Goal: Task Accomplishment & Management: Manage account settings

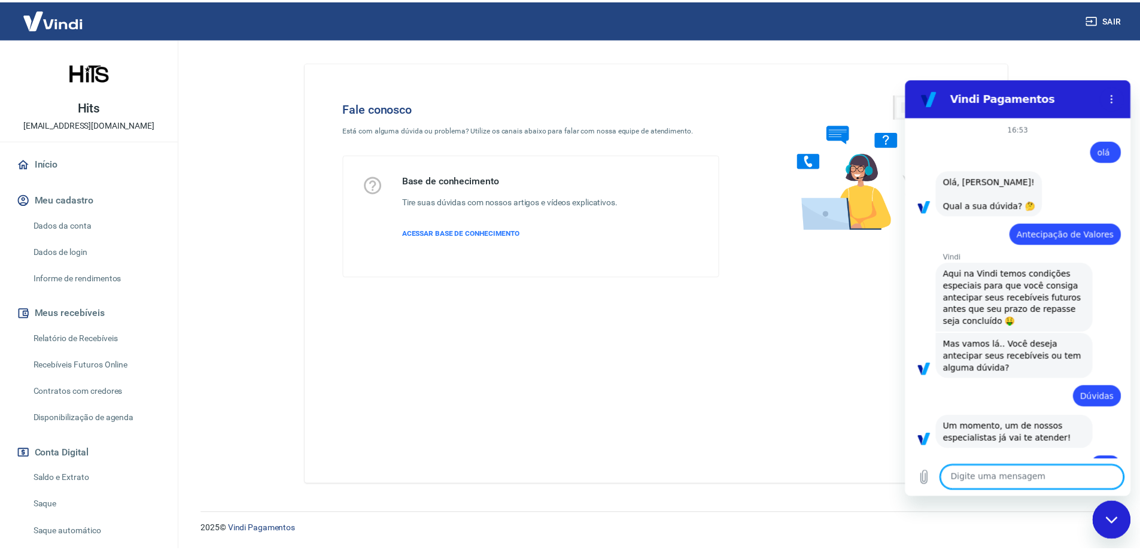
scroll to position [238, 0]
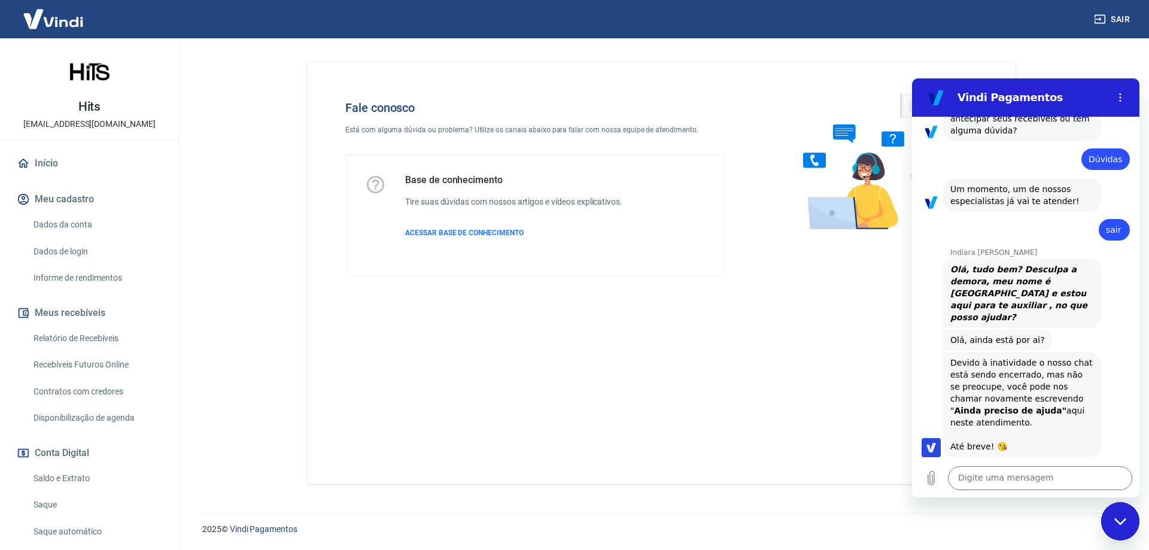
click at [59, 25] on img at bounding box center [53, 19] width 78 height 37
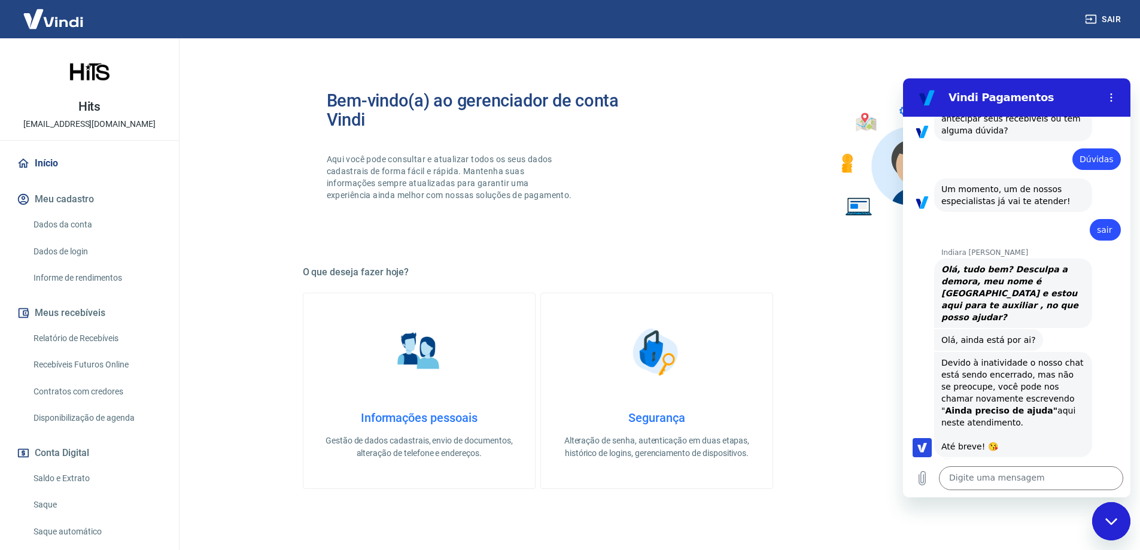
click at [59, 25] on img at bounding box center [53, 19] width 78 height 37
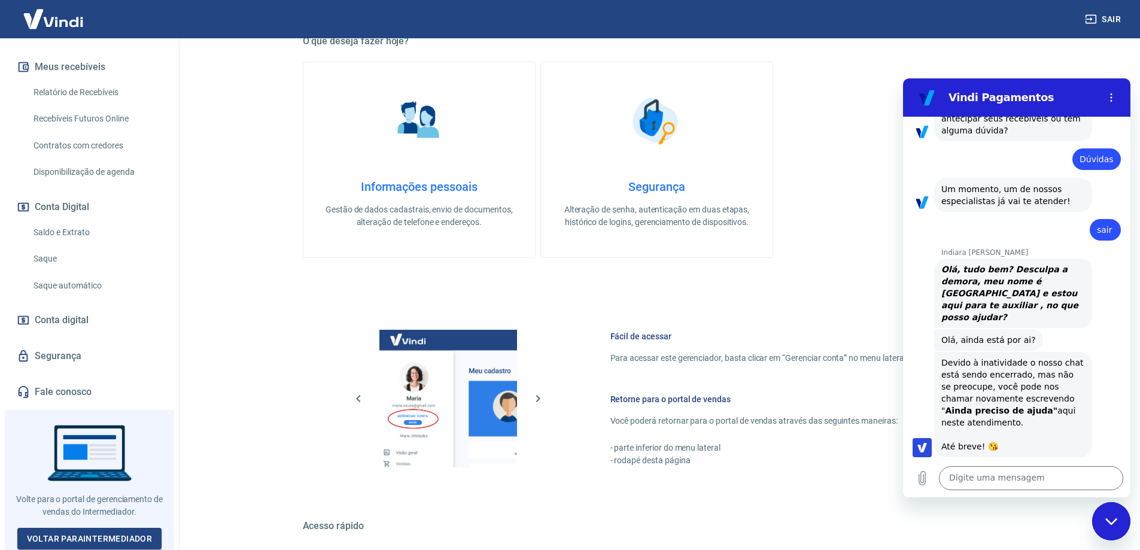
scroll to position [359, 0]
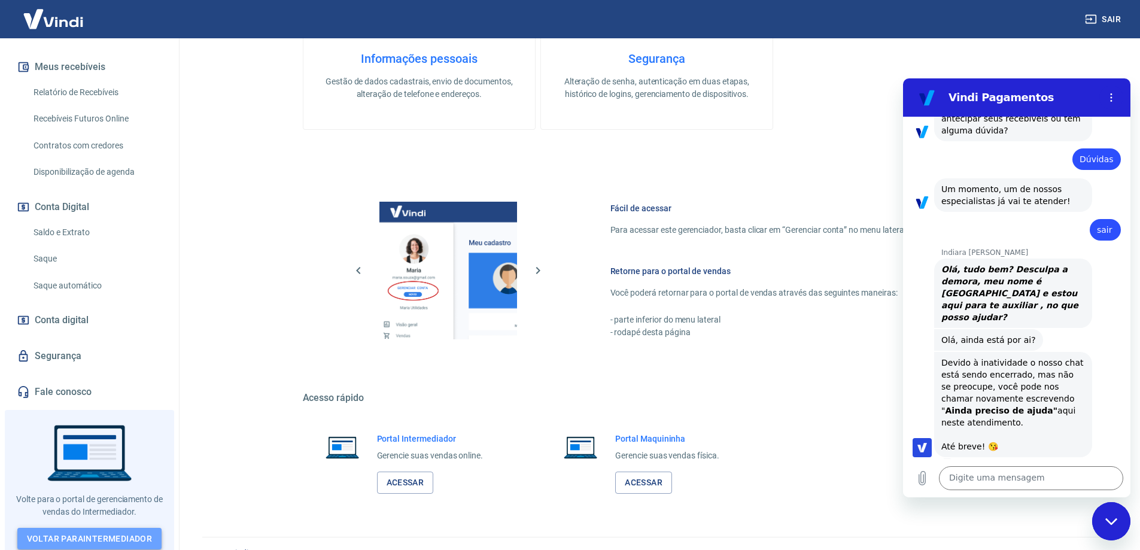
click at [95, 528] on link "Voltar para Intermediador" at bounding box center [89, 539] width 145 height 22
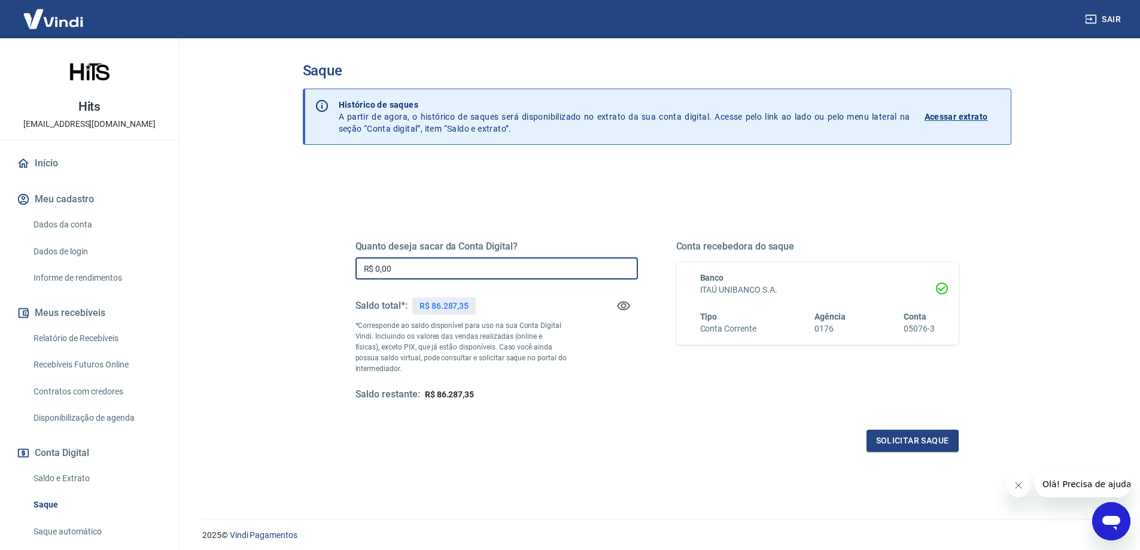
drag, startPoint x: 454, startPoint y: 272, endPoint x: 275, endPoint y: 265, distance: 178.5
click at [282, 268] on div "Saque Histórico de saques A partir de agora, o histórico de saques será disponi…" at bounding box center [657, 271] width 766 height 466
type input "R$ 86.287,35"
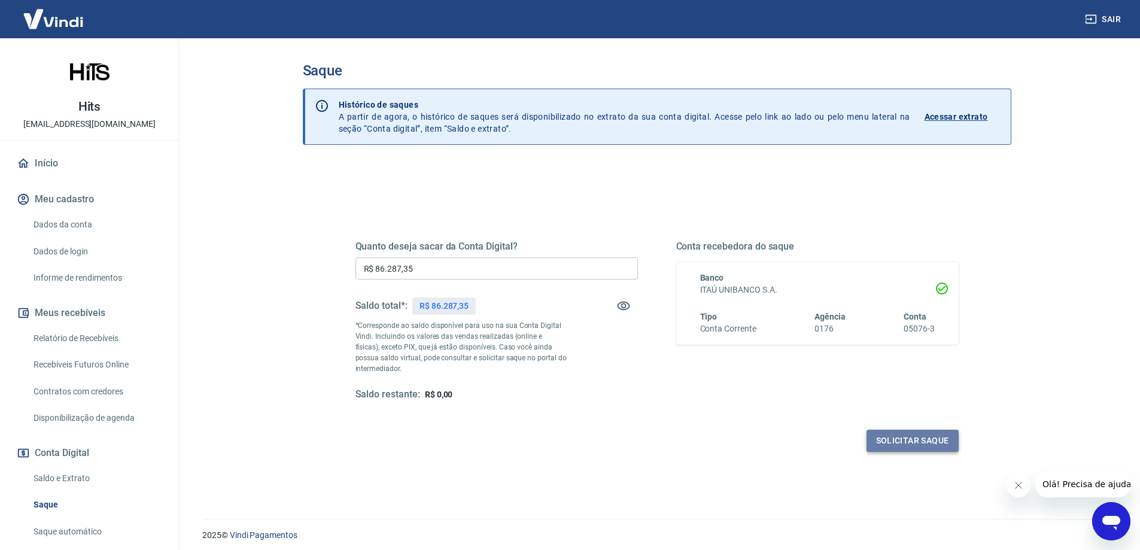
click at [929, 441] on button "Solicitar saque" at bounding box center [912, 441] width 92 height 22
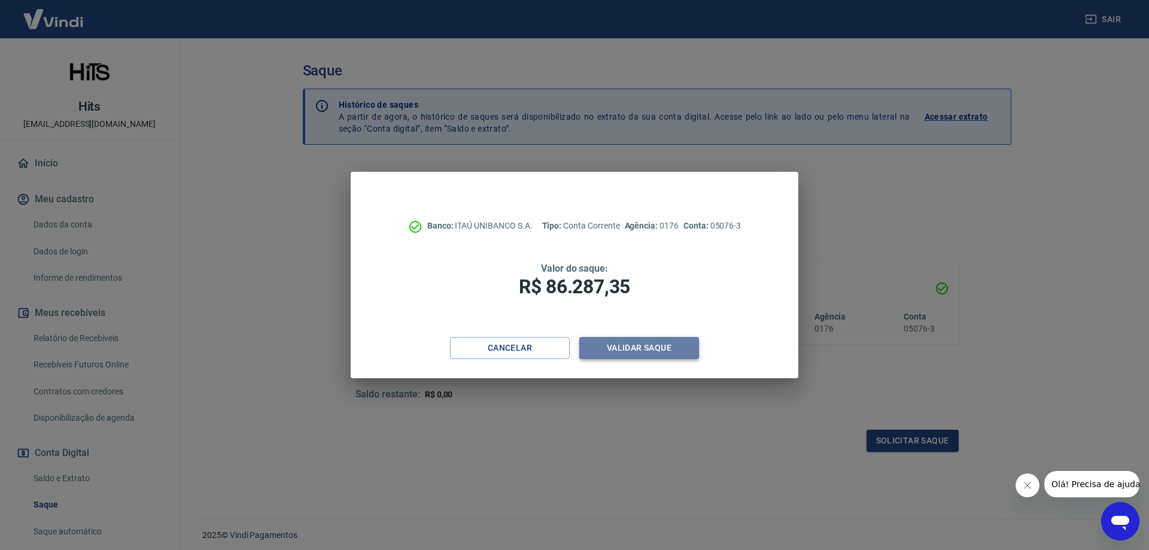
click at [653, 352] on button "Validar saque" at bounding box center [639, 348] width 120 height 22
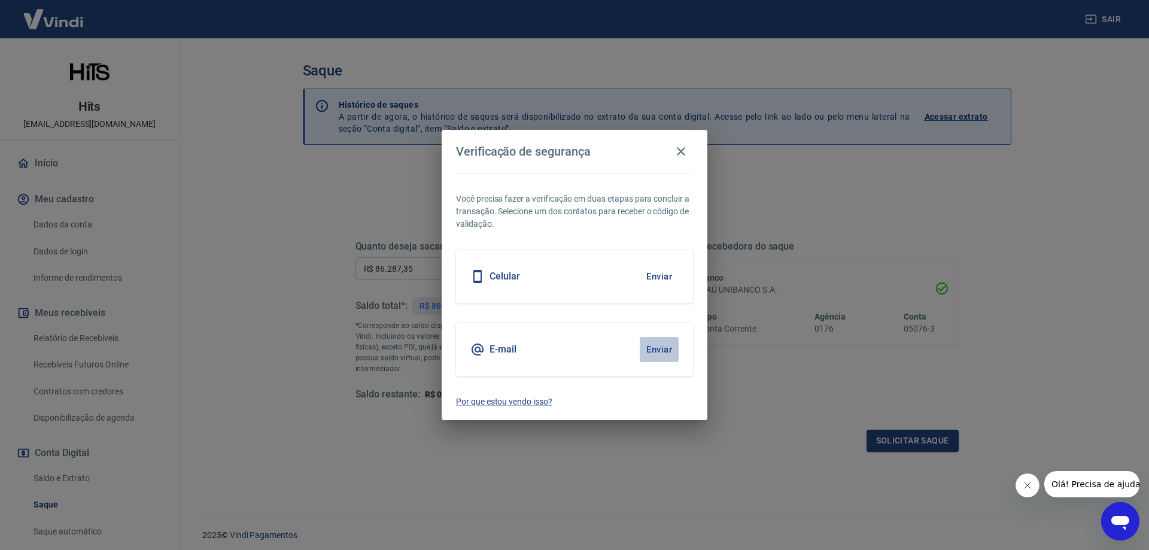
click at [657, 351] on button "Enviar" at bounding box center [659, 349] width 39 height 25
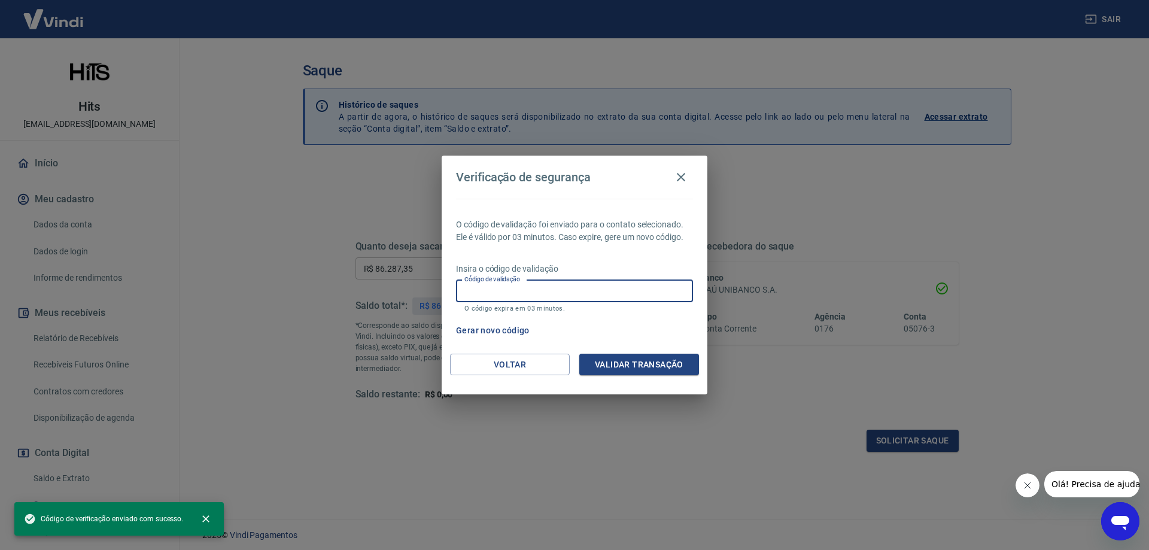
click at [531, 295] on input "Código de validação" at bounding box center [574, 291] width 237 height 22
paste input "563236"
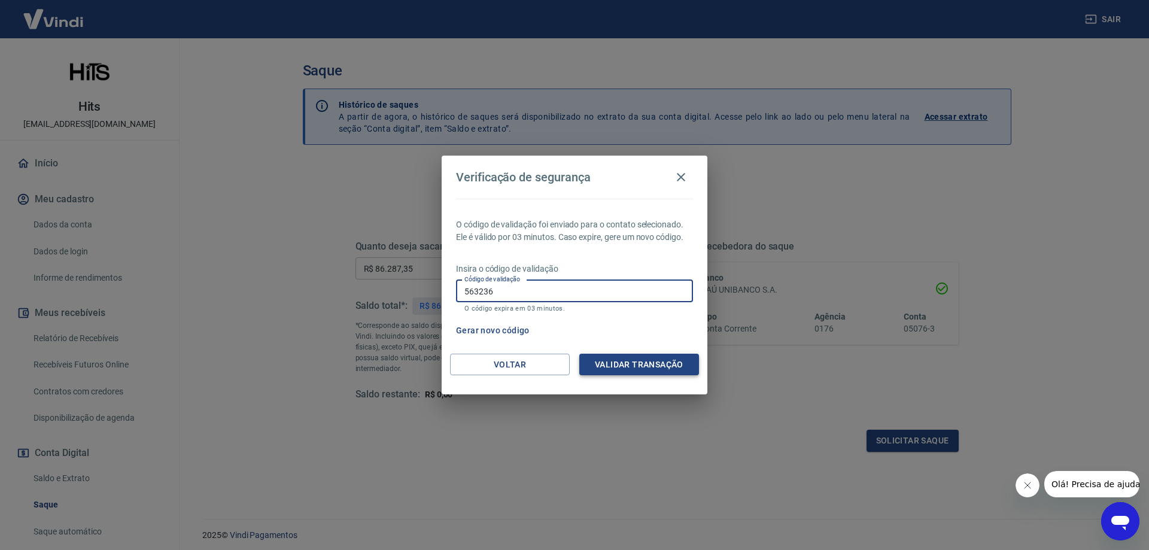
type input "563236"
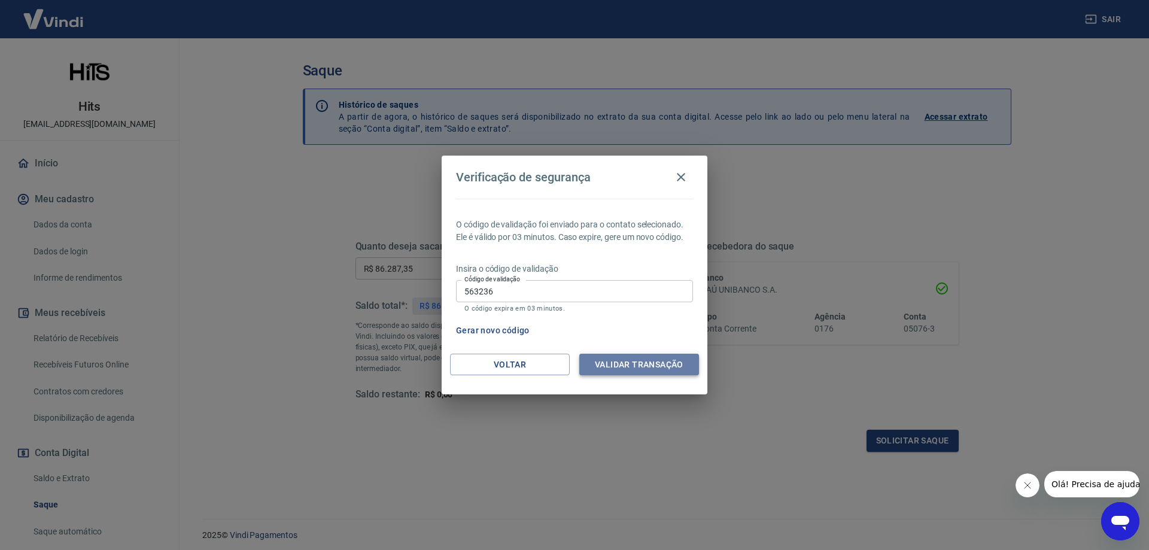
click at [634, 368] on button "Validar transação" at bounding box center [639, 365] width 120 height 22
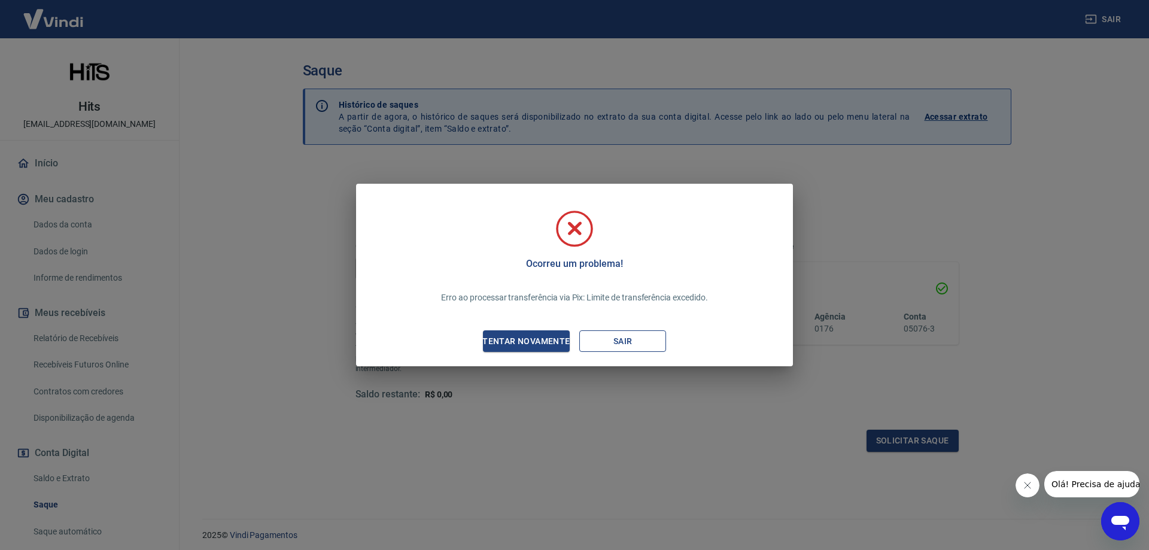
click at [639, 345] on button "Sair" at bounding box center [622, 341] width 87 height 22
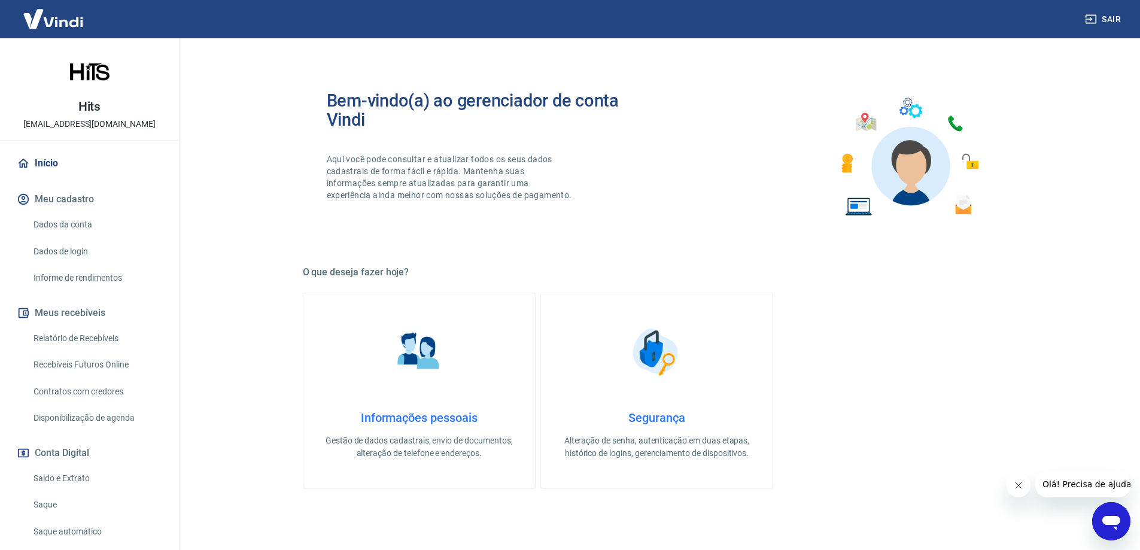
click at [69, 472] on link "Saldo e Extrato" at bounding box center [97, 478] width 136 height 25
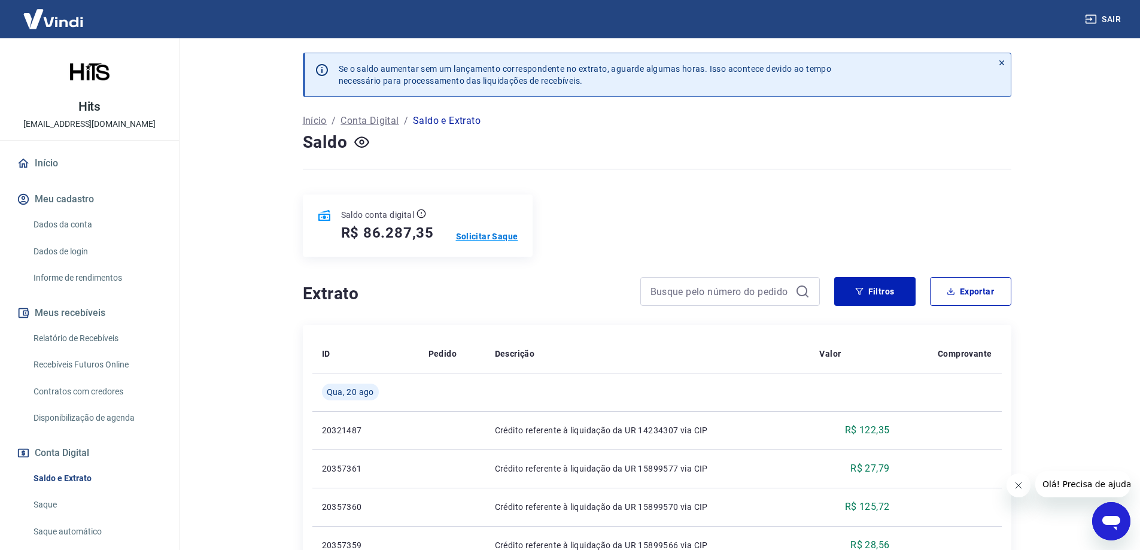
click at [503, 239] on p "Solicitar Saque" at bounding box center [487, 236] width 62 height 12
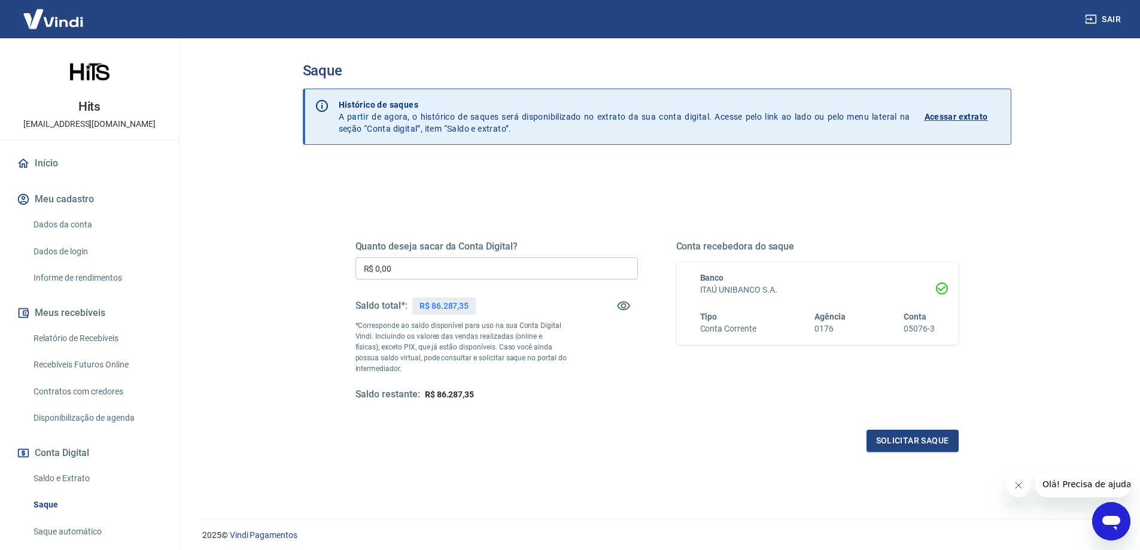
scroll to position [42, 0]
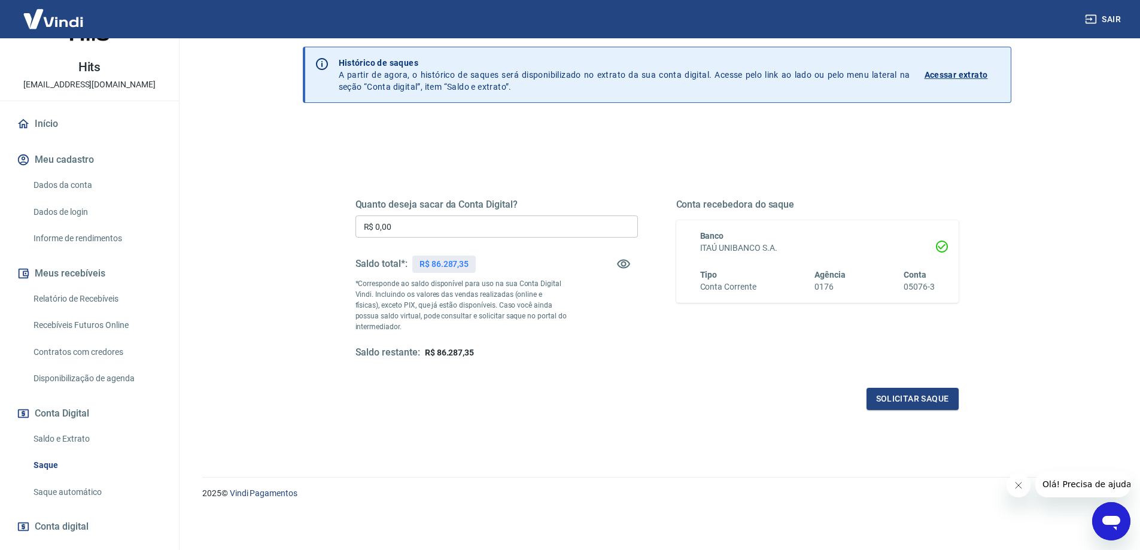
scroll to position [101, 0]
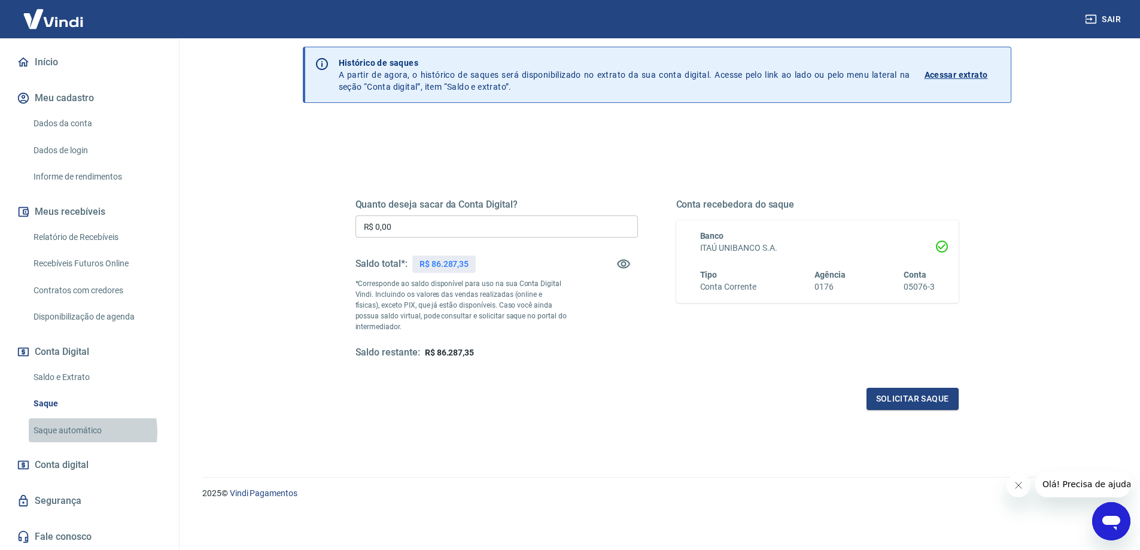
click at [81, 431] on link "Saque automático" at bounding box center [97, 430] width 136 height 25
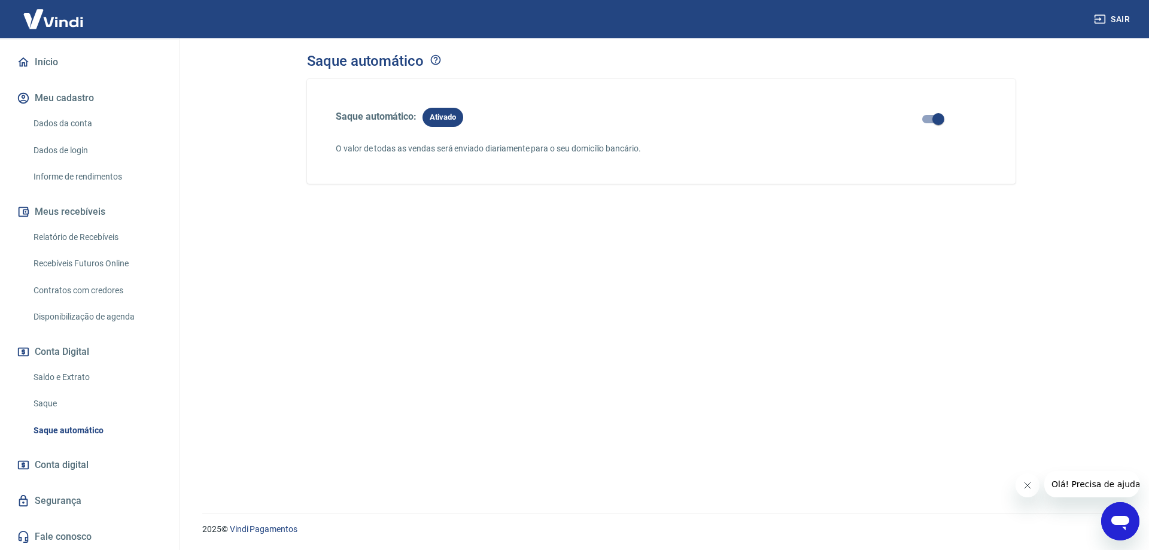
click at [440, 299] on div "Saque automático: Ativado O valor de todas as vendas será enviado diariamente p…" at bounding box center [661, 281] width 708 height 405
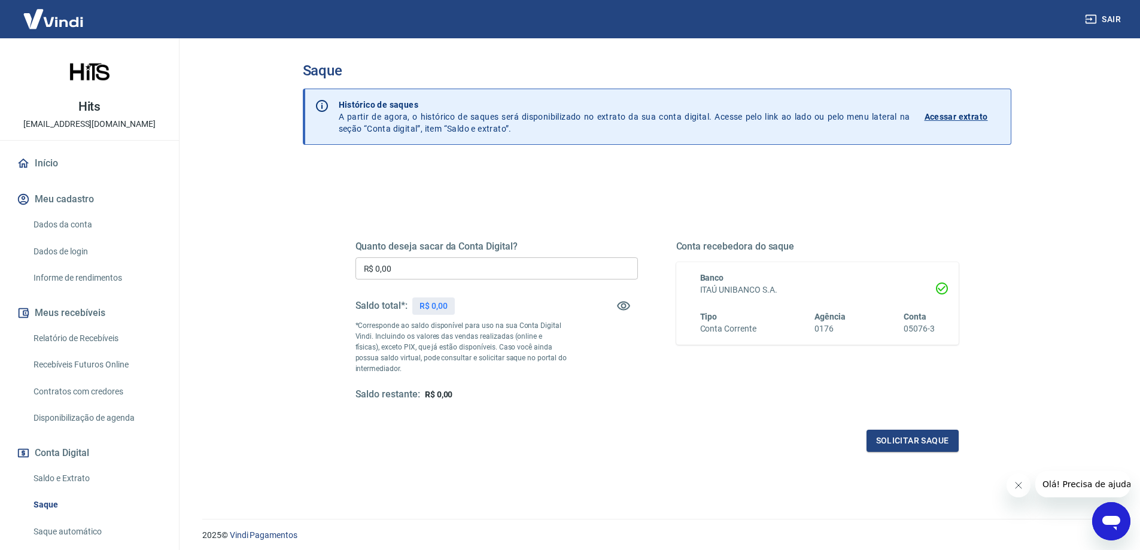
click at [415, 270] on input "R$ 0,00" at bounding box center [496, 268] width 282 height 22
type input "R$ 86.287,35"
click at [920, 438] on button "Solicitar saque" at bounding box center [912, 441] width 92 height 22
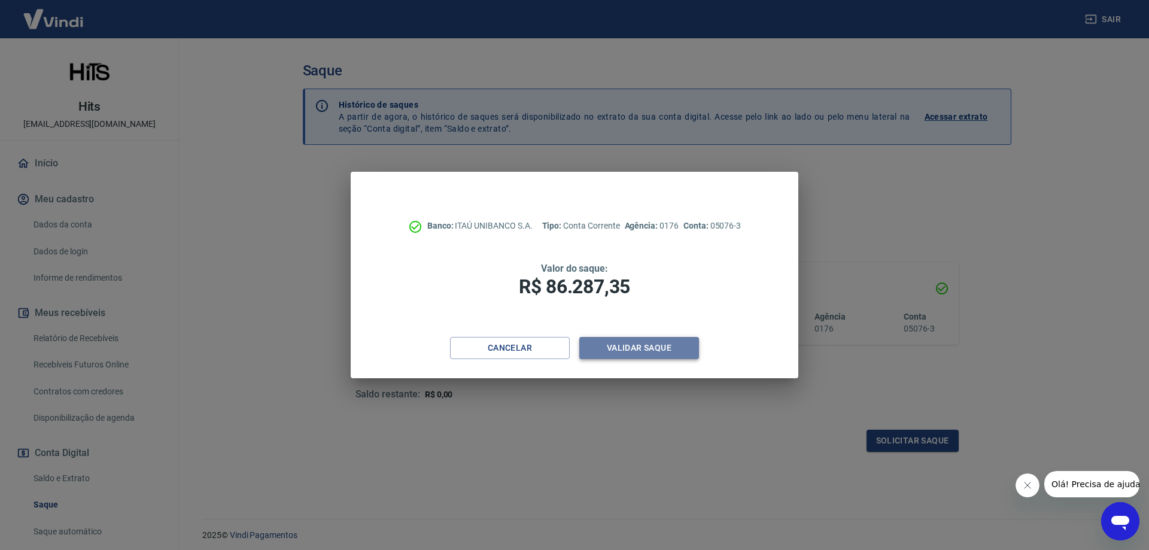
click at [632, 347] on button "Validar saque" at bounding box center [639, 348] width 120 height 22
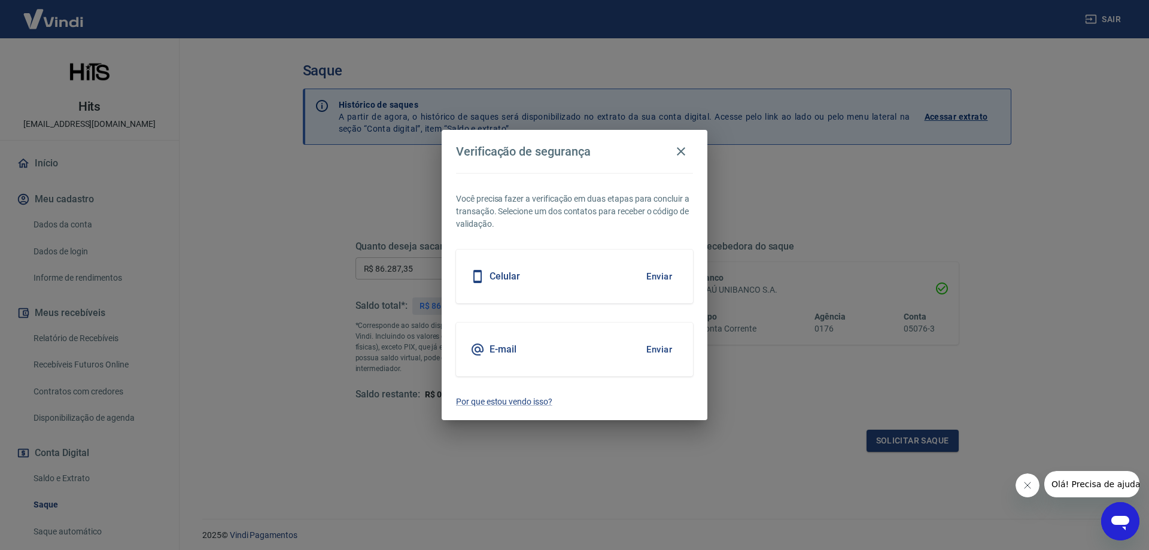
click at [657, 347] on button "Enviar" at bounding box center [659, 349] width 39 height 25
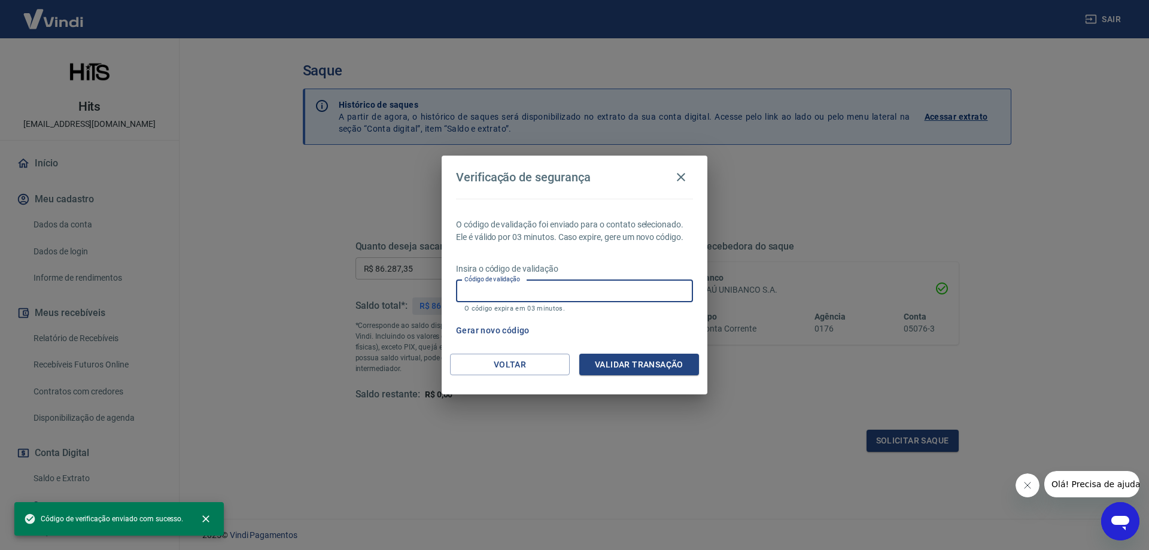
click at [521, 290] on input "Código de validação" at bounding box center [574, 291] width 237 height 22
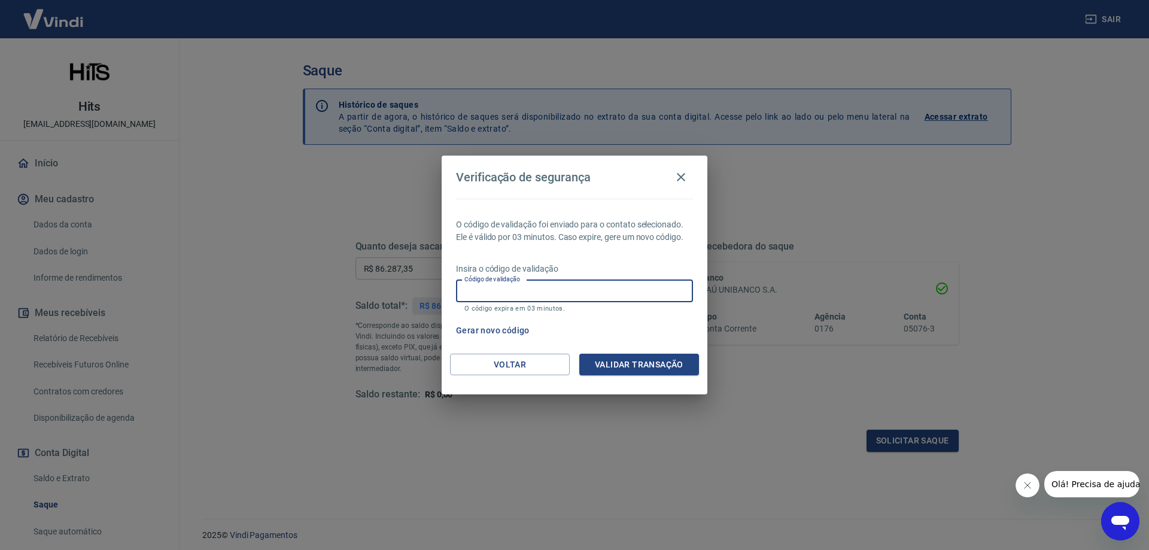
paste input "419457"
type input "419457"
click at [630, 363] on button "Validar transação" at bounding box center [639, 365] width 120 height 22
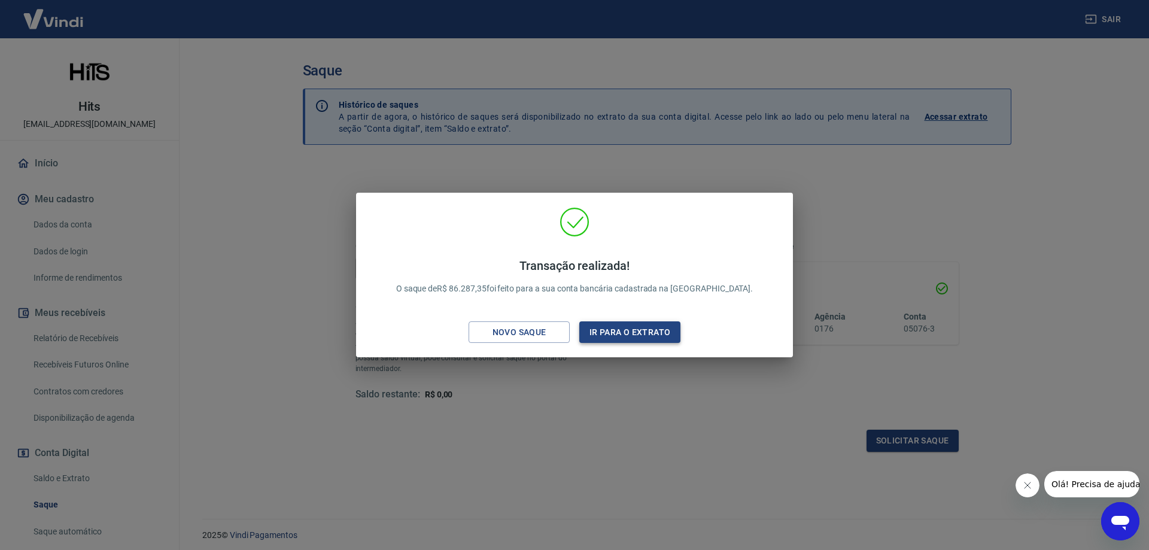
click at [619, 333] on button "Ir para o extrato" at bounding box center [629, 332] width 101 height 22
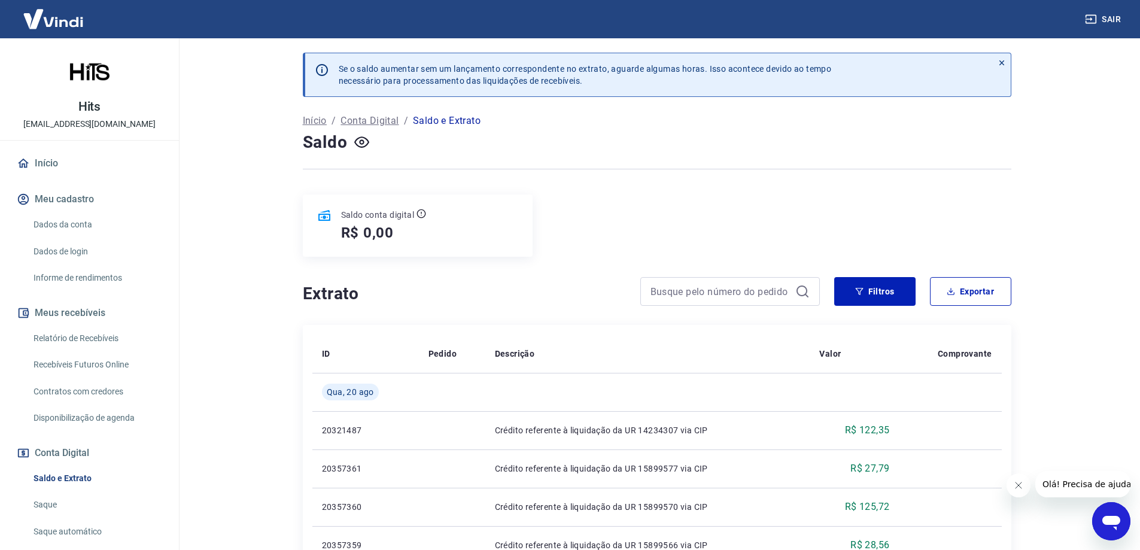
click at [58, 162] on link "Início" at bounding box center [89, 163] width 150 height 26
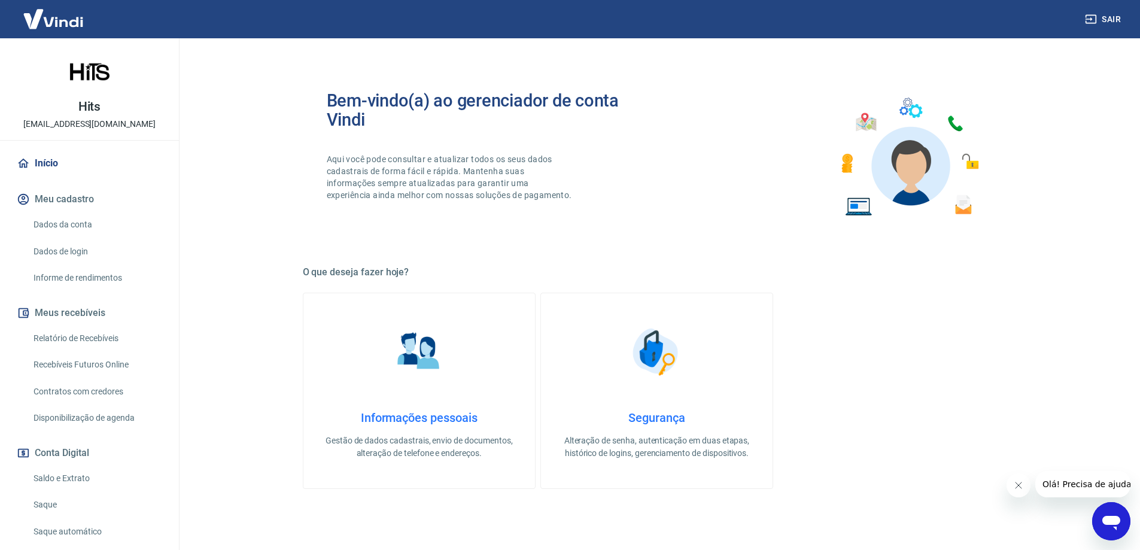
click at [54, 162] on link "Início" at bounding box center [89, 163] width 150 height 26
